Goal: Transaction & Acquisition: Purchase product/service

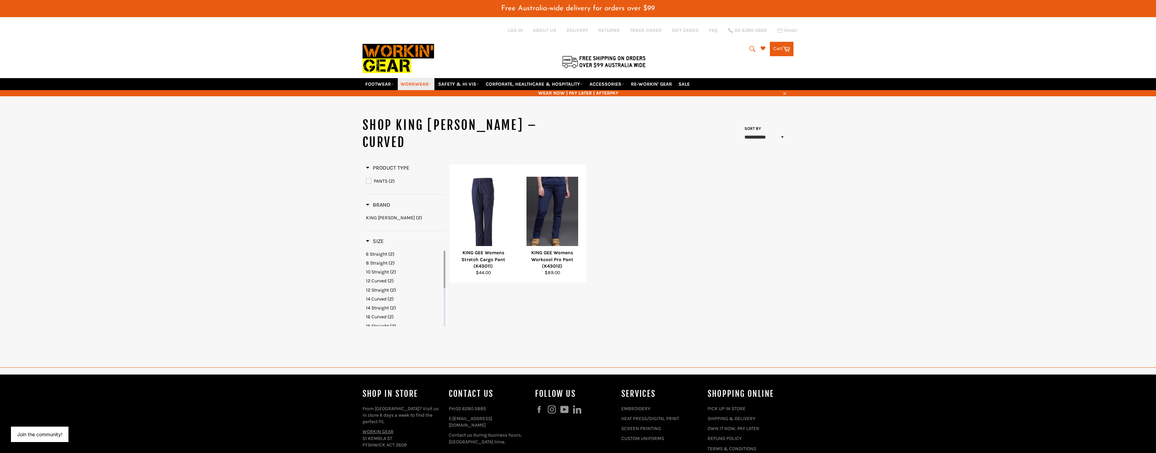
click at [434, 84] on link "WORKWEAR" at bounding box center [416, 84] width 37 height 12
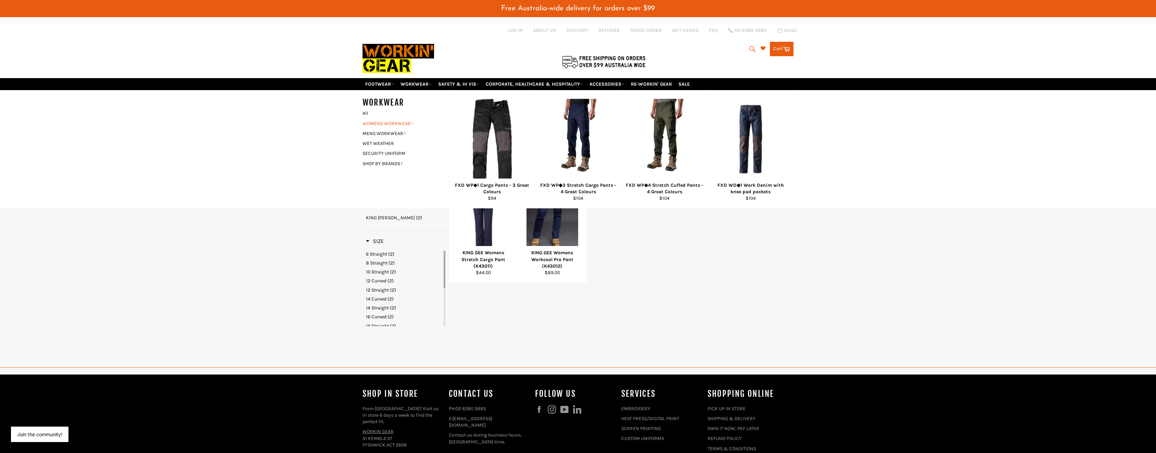
click at [413, 124] on icon at bounding box center [412, 123] width 3 height 3
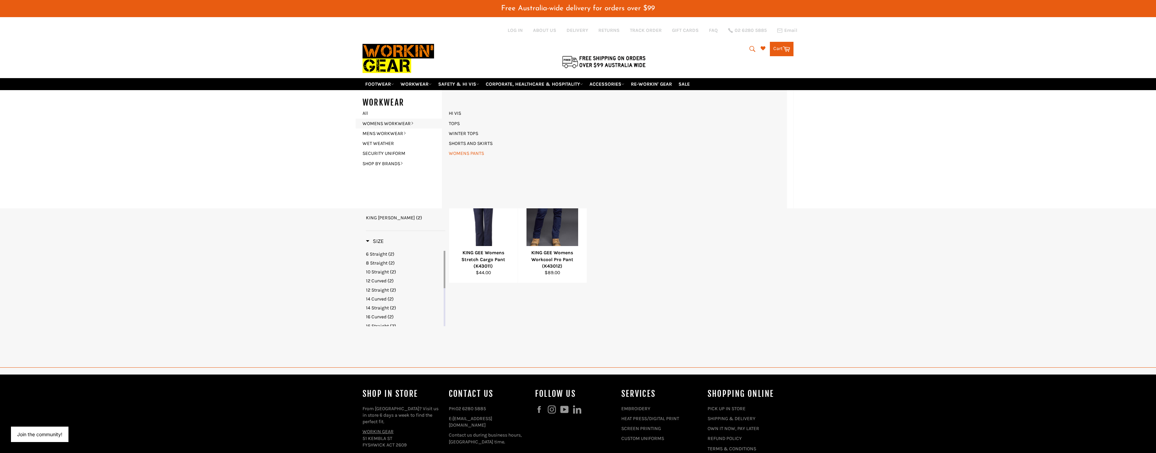
click at [482, 155] on link "WOMENS PANTS" at bounding box center [466, 153] width 42 height 10
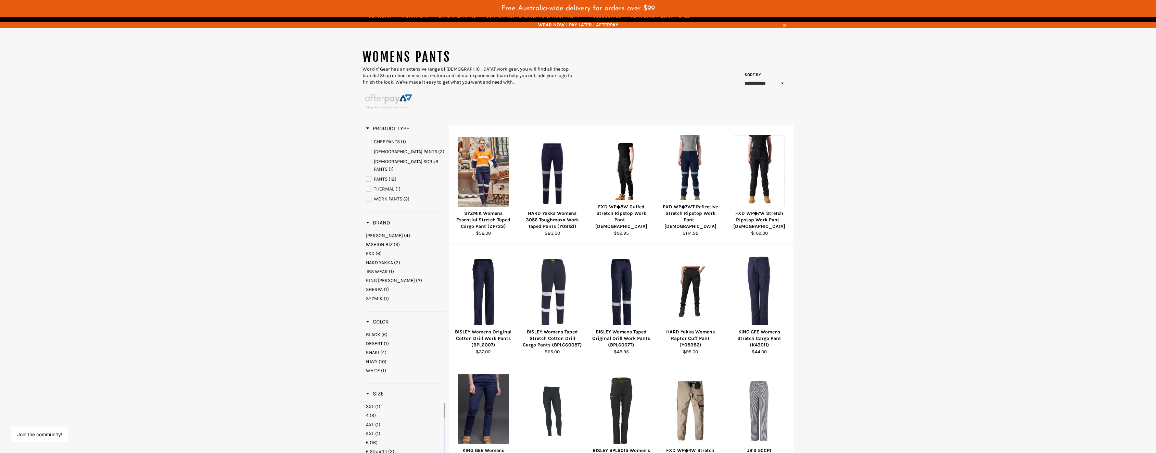
scroll to position [68, 0]
click at [381, 277] on span "KING [PERSON_NAME]" at bounding box center [390, 280] width 49 height 6
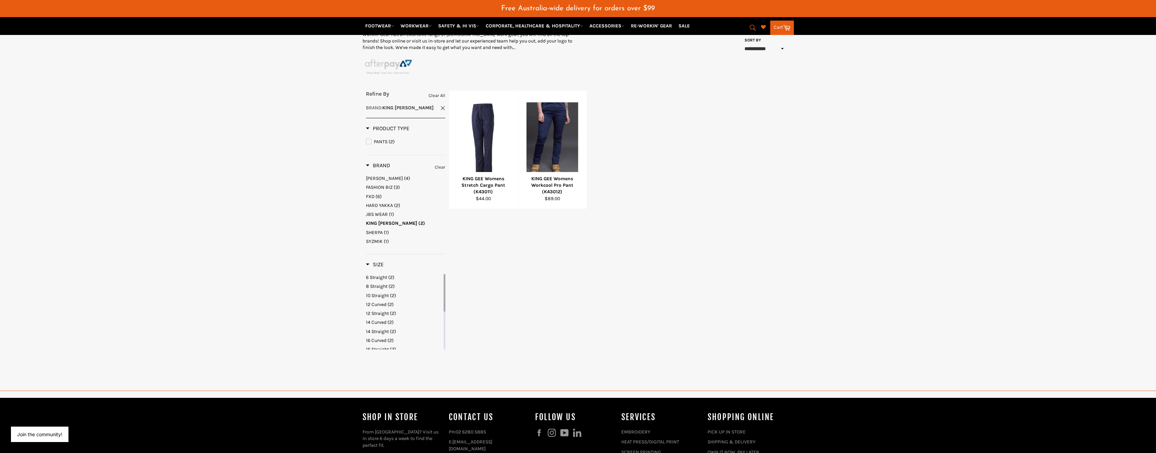
click at [752, 205] on div "KING GEE Womens Stretch Cargo Pant (K43011) Regular price $44.00 View Select Op…" at bounding box center [621, 149] width 345 height 118
